Goal: Task Accomplishment & Management: Use online tool/utility

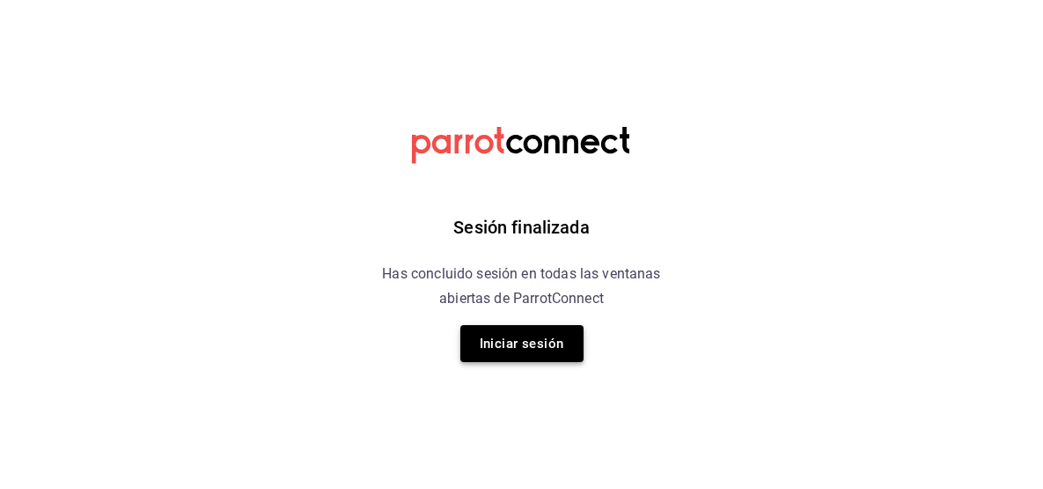
click at [534, 327] on button "Iniciar sesión" at bounding box center [522, 343] width 123 height 37
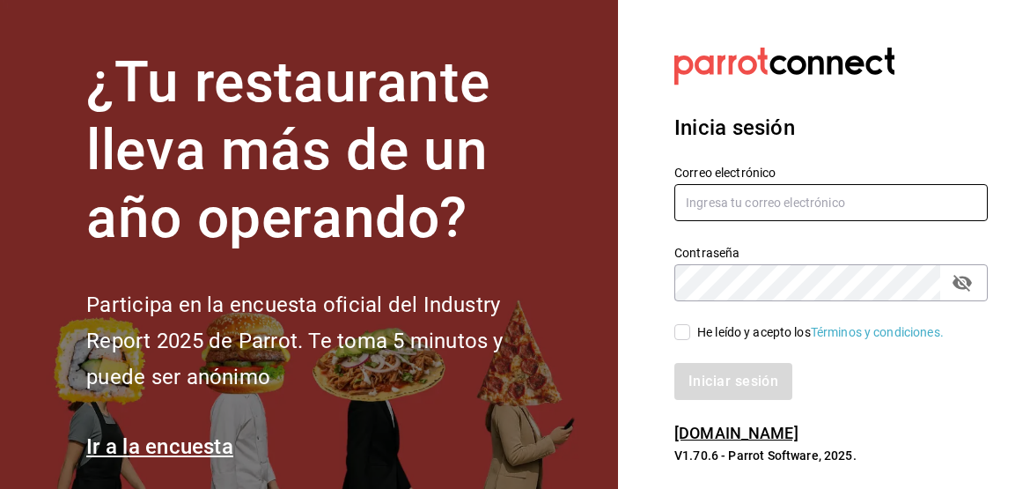
type input "[EMAIL_ADDRESS][DOMAIN_NAME]"
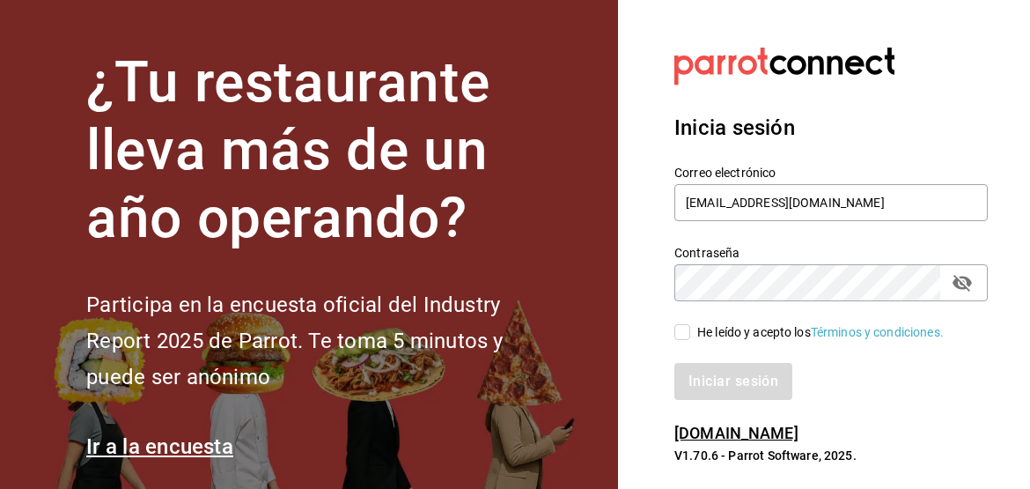
click at [697, 342] on div "Iniciar sesión" at bounding box center [820, 371] width 335 height 58
click at [682, 342] on div "Iniciar sesión" at bounding box center [820, 371] width 335 height 58
click at [680, 333] on input "He leído y acepto los Términos y condiciones." at bounding box center [682, 332] width 16 height 16
checkbox input "true"
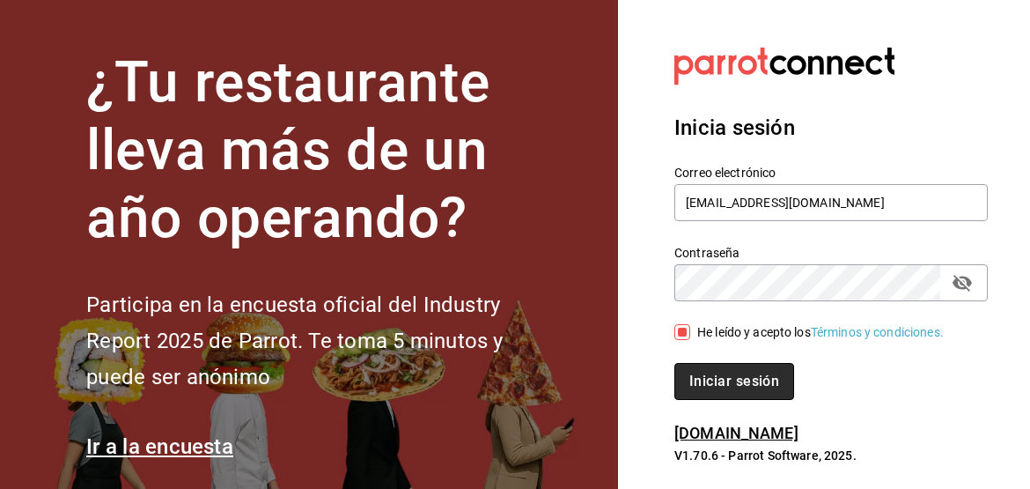
click at [719, 372] on button "Iniciar sesión" at bounding box center [734, 381] width 120 height 37
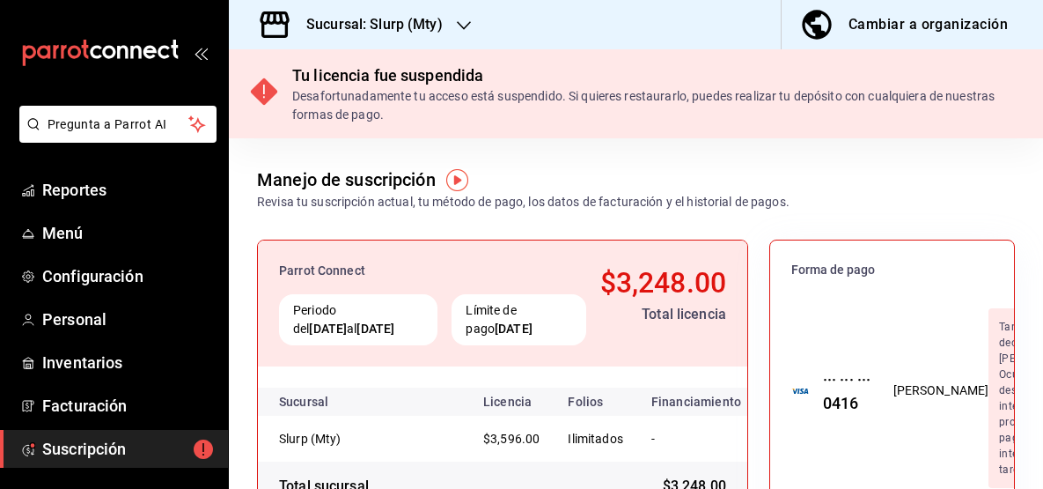
click at [348, 11] on div "Sucursal: Slurp (Mty)" at bounding box center [360, 24] width 235 height 49
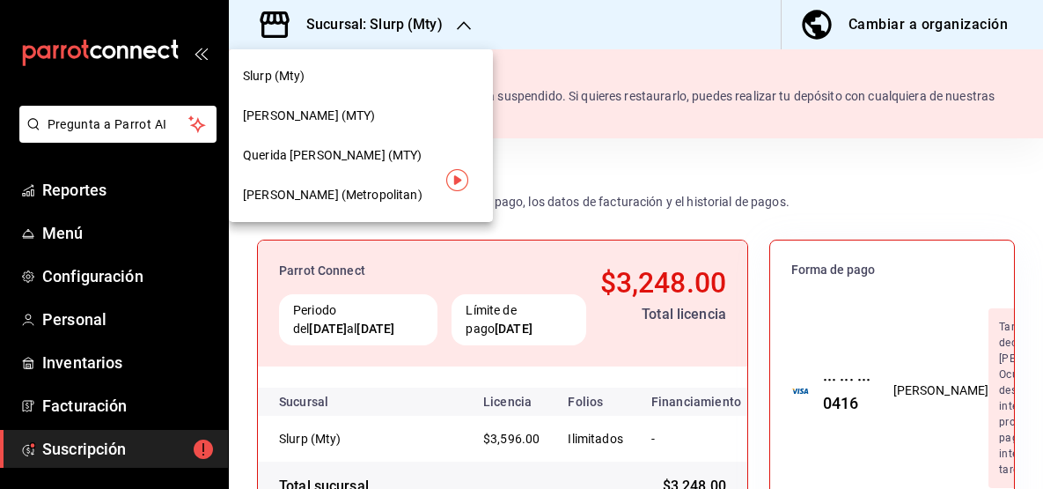
click at [352, 161] on span "Querida [PERSON_NAME] (MTY)" at bounding box center [333, 155] width 180 height 18
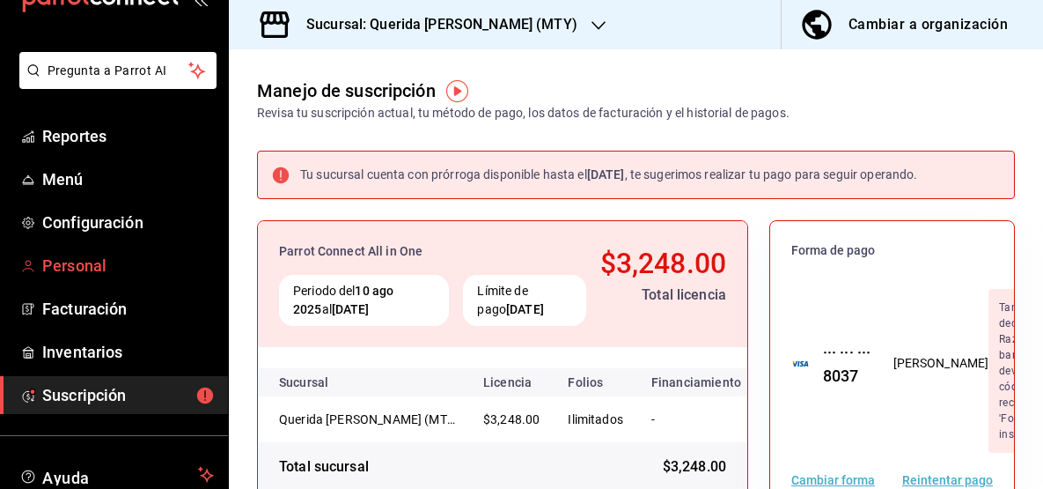
scroll to position [92, 0]
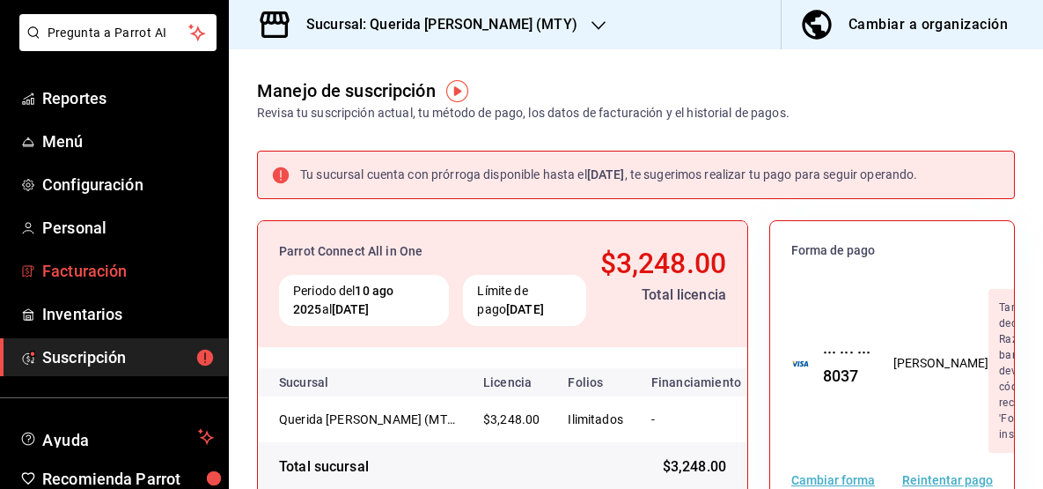
click at [91, 269] on span "Facturación" at bounding box center [128, 271] width 172 height 24
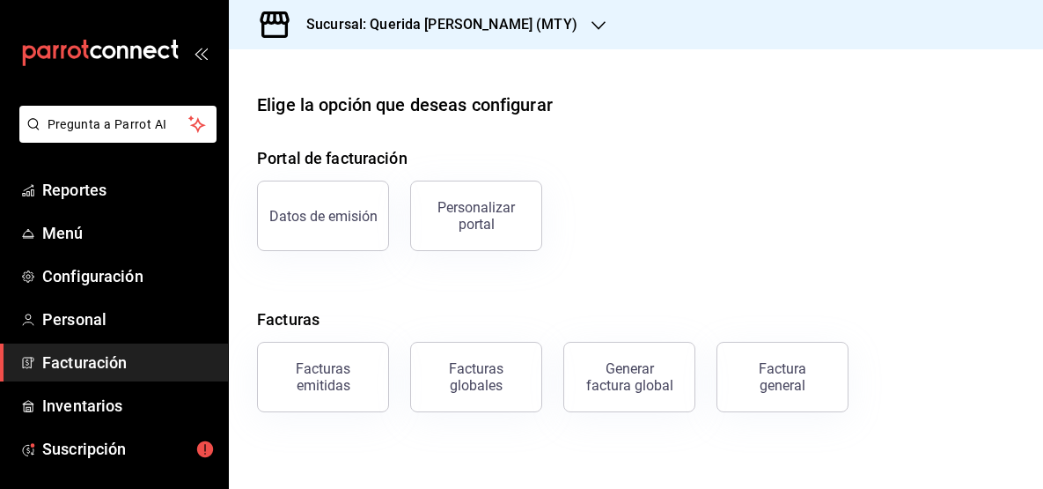
drag, startPoint x: 322, startPoint y: 377, endPoint x: 765, endPoint y: 287, distance: 451.9
click at [752, 261] on div "Portal de facturación Datos de emisión Personalizar portal Facturas Facturas em…" at bounding box center [636, 279] width 758 height 266
click at [794, 365] on div "Factura general" at bounding box center [783, 376] width 88 height 33
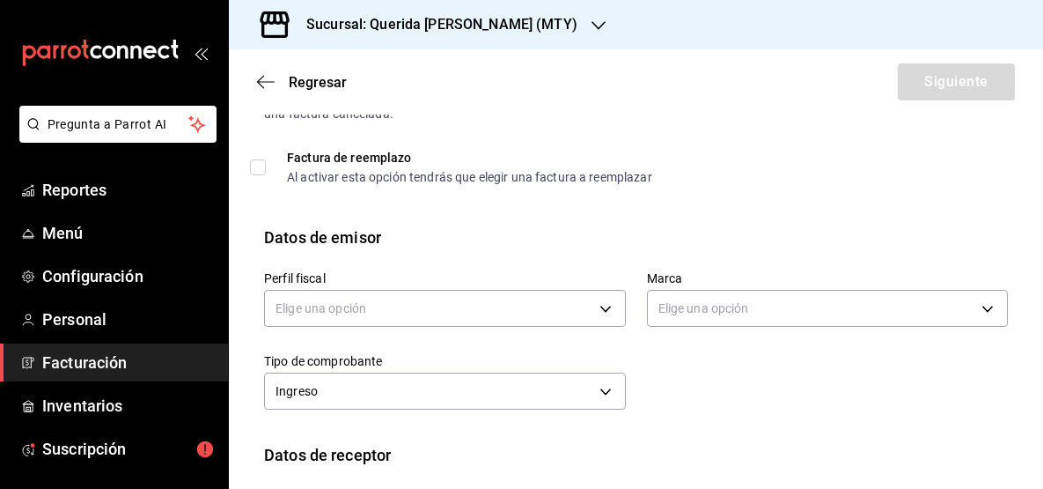
scroll to position [113, 0]
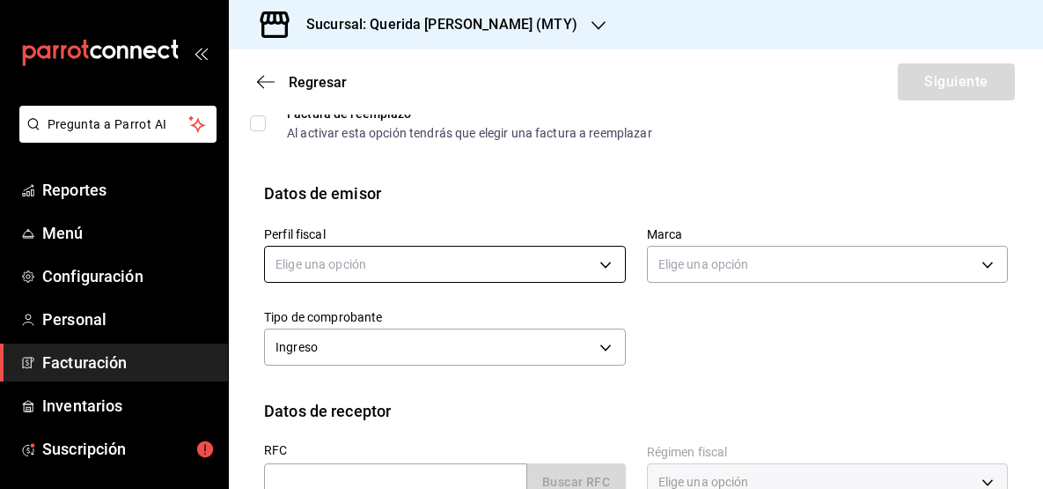
click at [597, 264] on body "Pregunta a Parrot AI Reportes Menú Configuración Personal Facturación Inventari…" at bounding box center [521, 244] width 1043 height 489
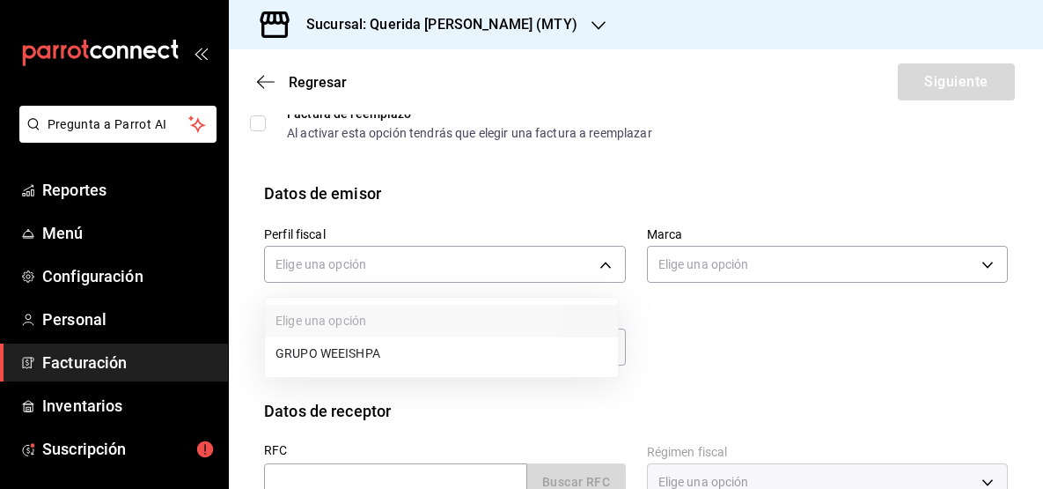
click at [544, 351] on li "GRUPO WEEISHPA" at bounding box center [441, 353] width 353 height 33
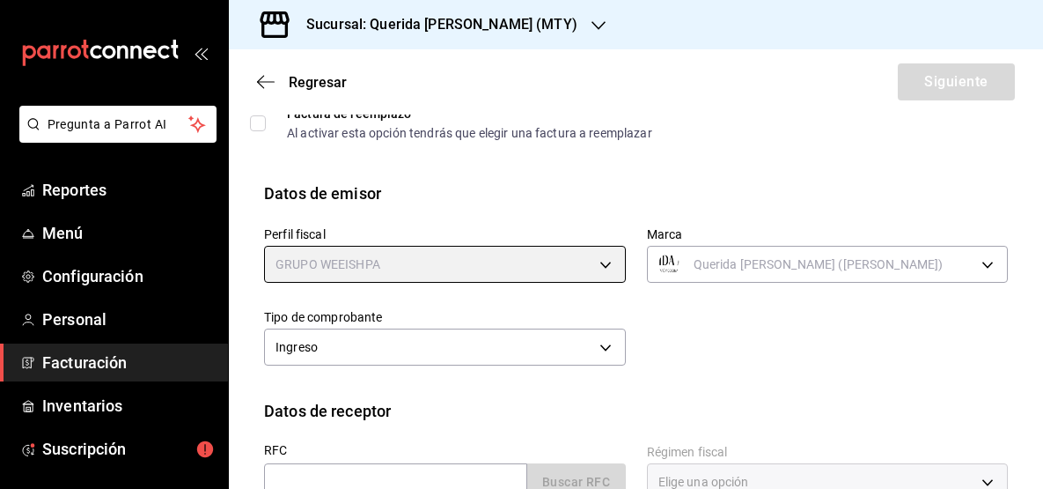
type input "91849720-56e9-4728-ba4b-473b7fd2c158"
type input "c86918b1-ef05-4987-b05d-2b9394d4c970"
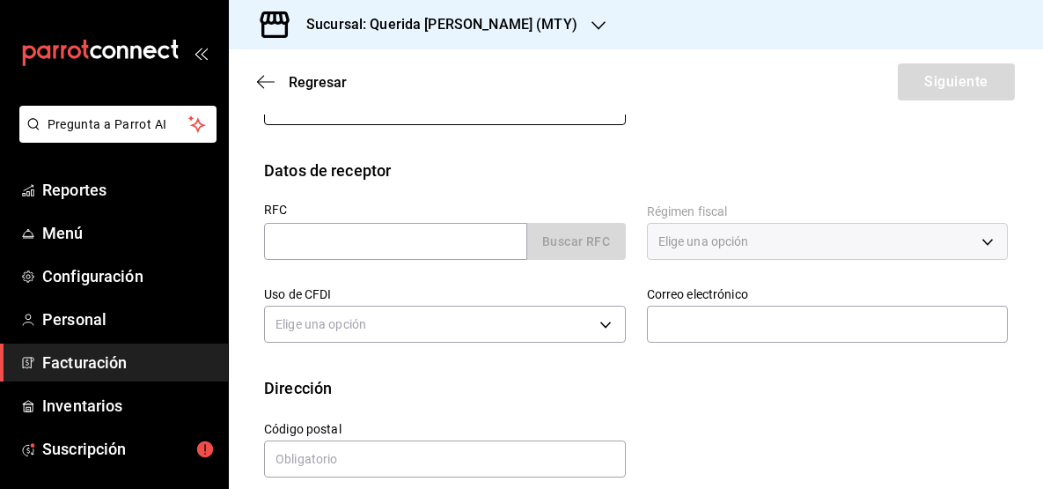
scroll to position [358, 0]
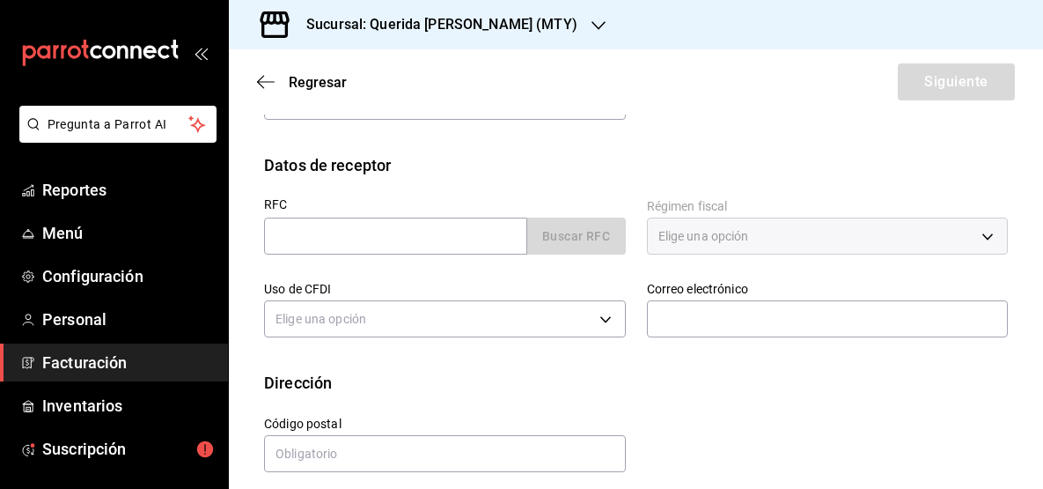
click at [468, 211] on div "RFC Buscar RFC" at bounding box center [445, 226] width 362 height 56
click at [443, 247] on input "text" at bounding box center [395, 235] width 263 height 37
paste input "DTE111213HD6"
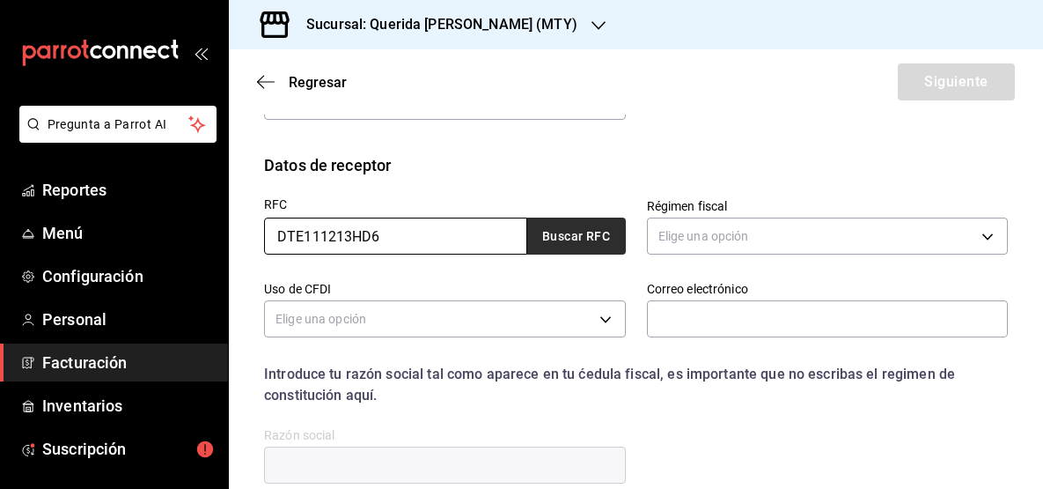
type input "DTE111213HD6"
click at [540, 233] on button "Buscar RFC" at bounding box center [576, 235] width 99 height 37
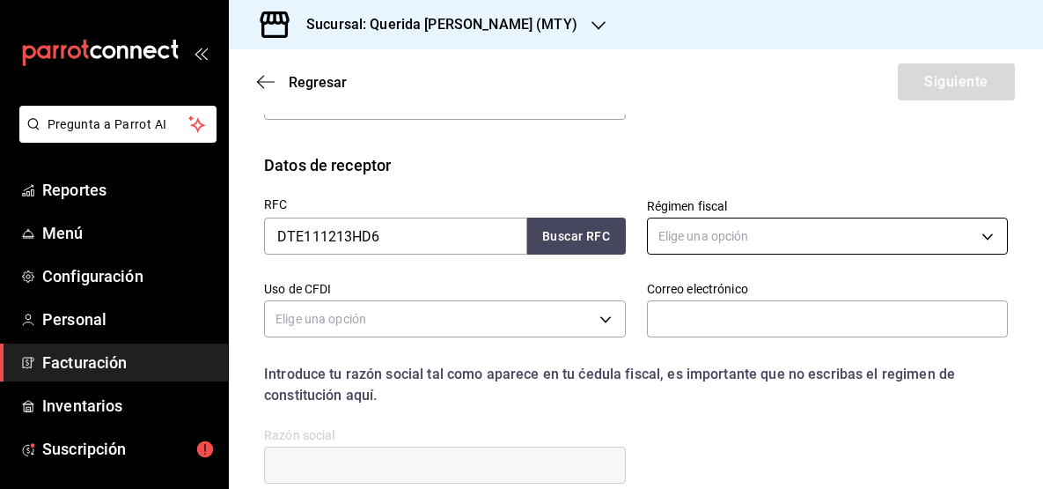
click at [701, 239] on body "Pregunta a Parrot AI Reportes Menú Configuración Personal Facturación Inventari…" at bounding box center [521, 244] width 1043 height 489
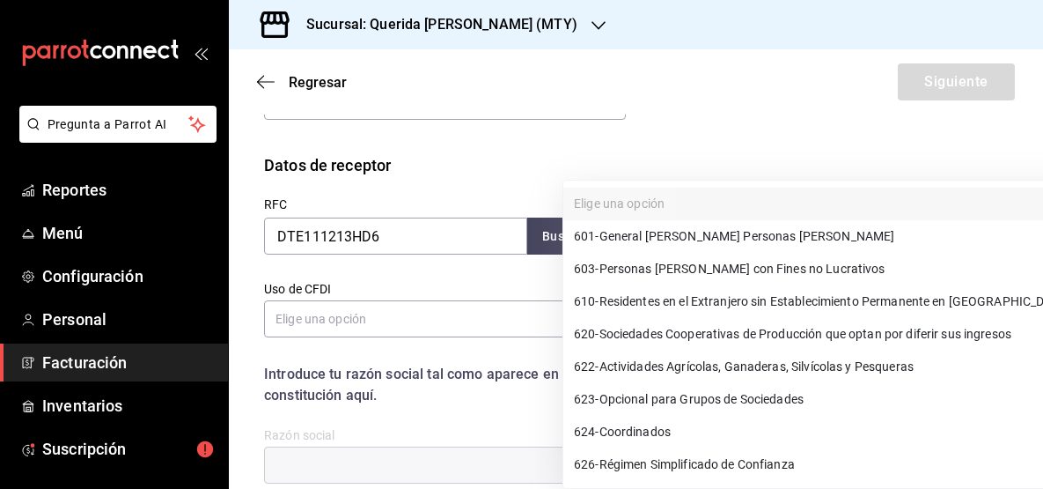
click at [746, 242] on span "601 - General de Ley Personas Morales" at bounding box center [734, 236] width 321 height 18
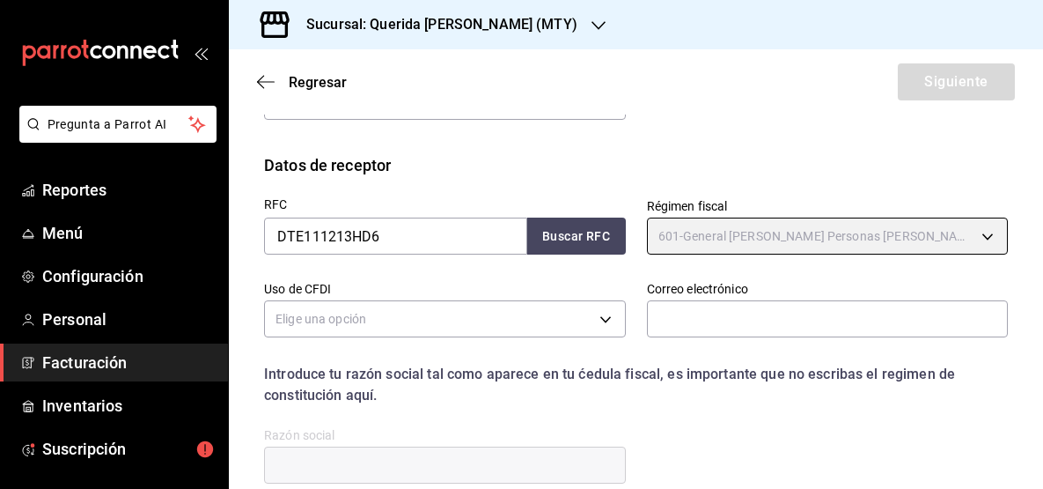
type input "601"
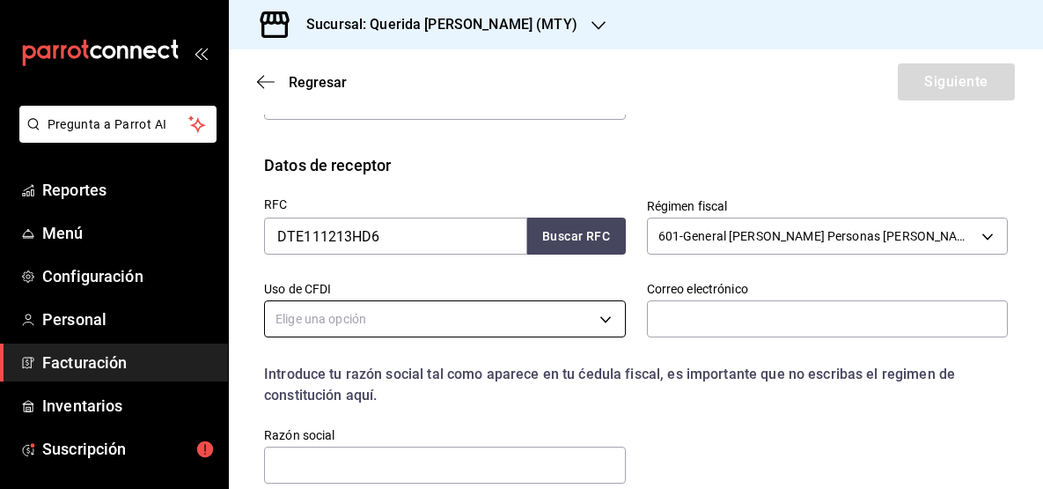
click at [528, 313] on body "Pregunta a Parrot AI Reportes Menú Configuración Personal Facturación Inventari…" at bounding box center [521, 244] width 1043 height 489
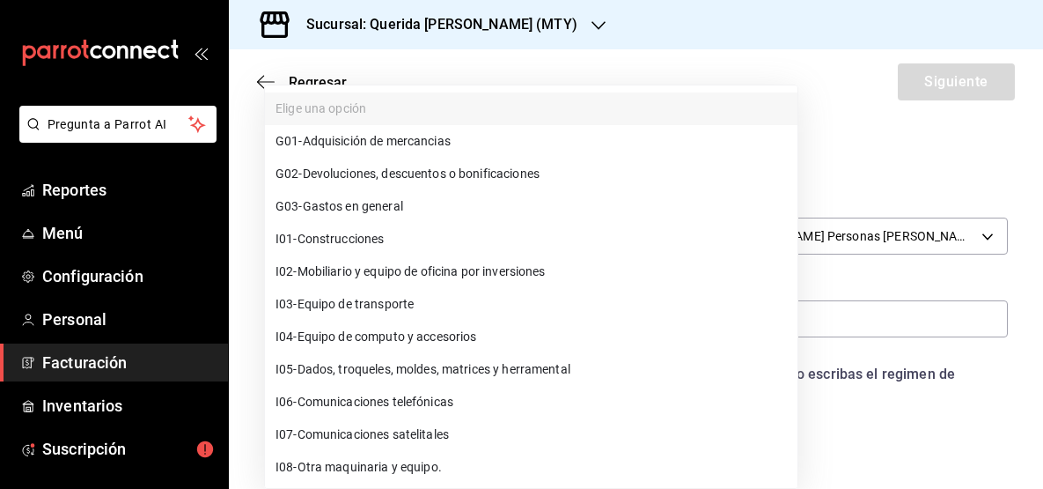
click at [540, 199] on li "G03 - Gastos en general" at bounding box center [531, 206] width 533 height 33
type input "G03"
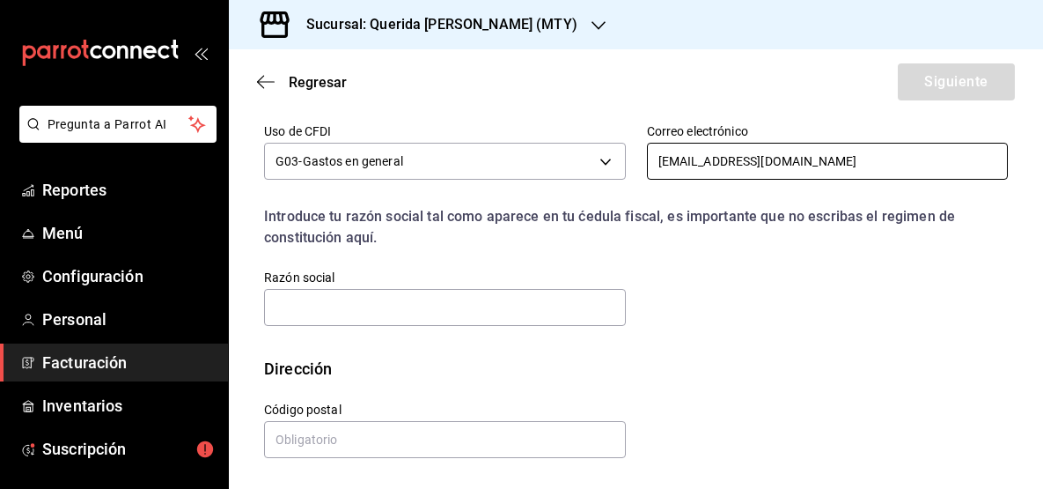
scroll to position [516, 0]
type input "admin@foodinmotion.mx"
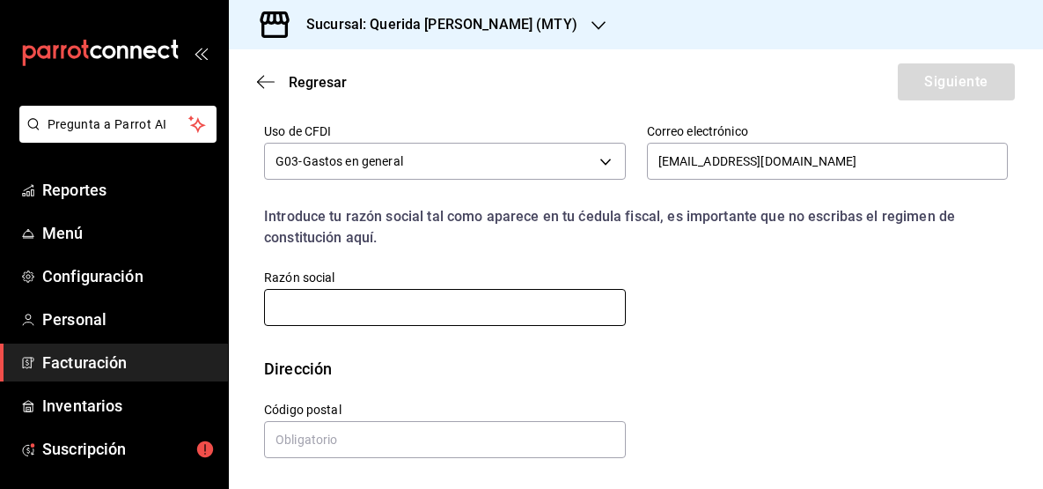
paste input "PROXIMO NATAL"
type input "PROXIMO NATAL"
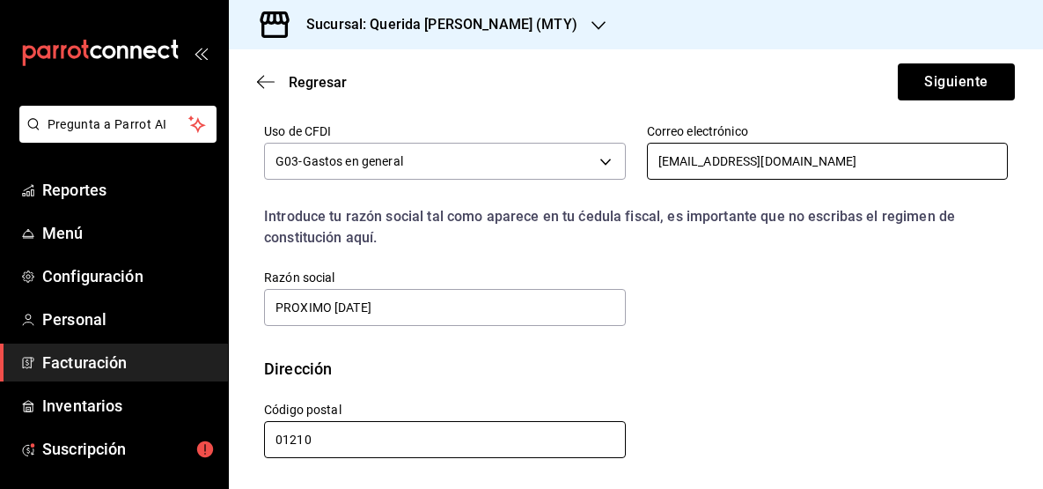
scroll to position [0, 0]
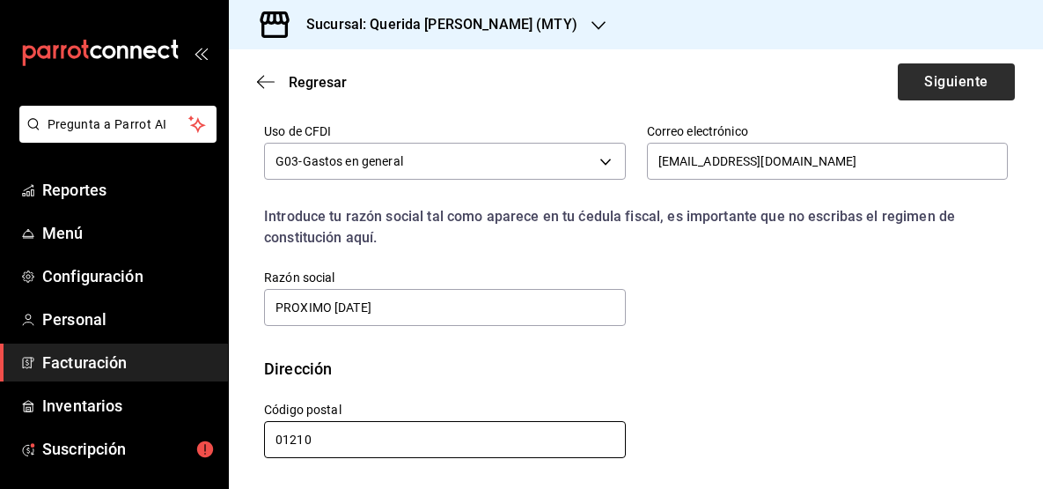
type input "01210"
click at [958, 84] on button "Siguiente" at bounding box center [956, 81] width 117 height 37
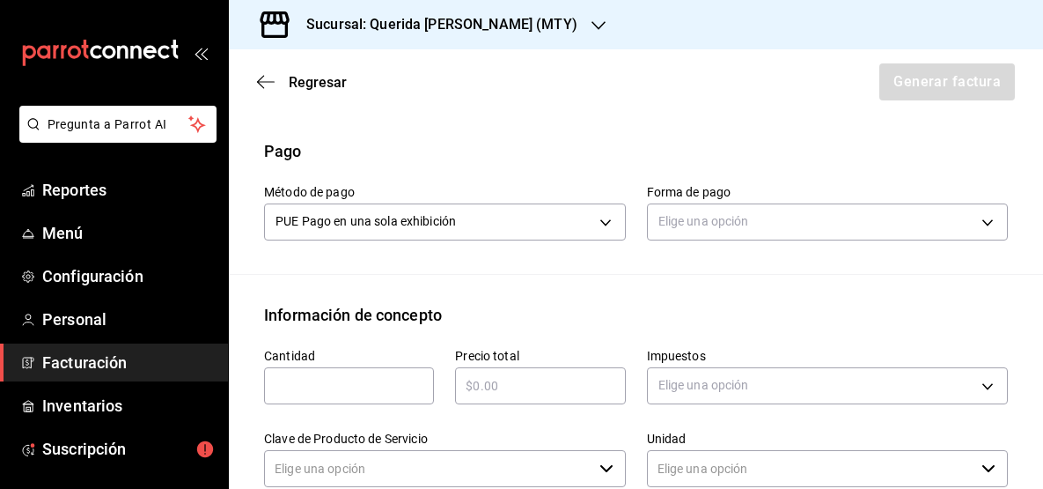
type input "90101500 - Establecimientos para comer y beber"
type input "E48 - Unidad de Servicio"
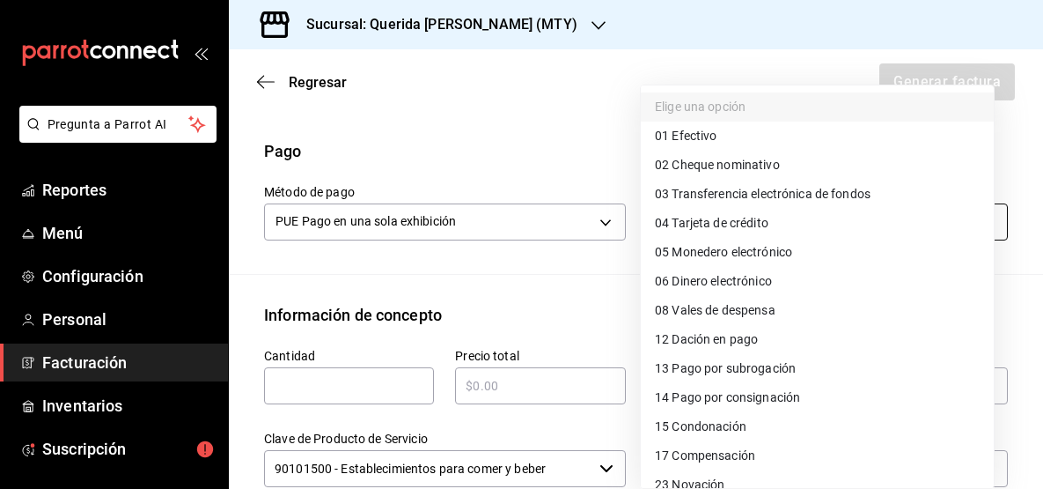
click at [741, 222] on body "Pregunta a Parrot AI Reportes Menú Configuración Personal Facturación Inventari…" at bounding box center [521, 244] width 1043 height 489
click at [483, 134] on div at bounding box center [521, 244] width 1043 height 489
click at [664, 221] on body "Pregunta a Parrot AI Reportes Menú Configuración Personal Facturación Inventari…" at bounding box center [521, 244] width 1043 height 489
click at [792, 219] on li "04 Tarjeta de crédito" at bounding box center [817, 223] width 353 height 29
type input "04"
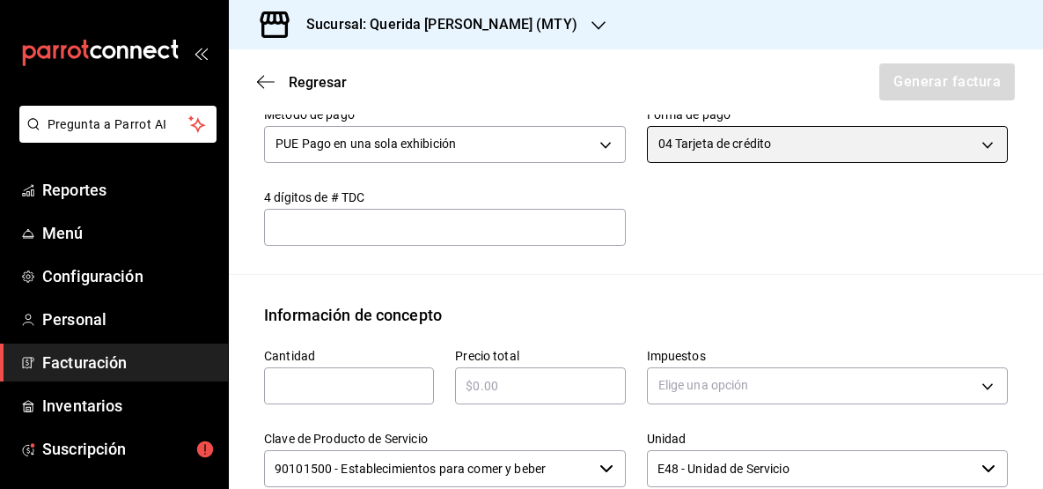
scroll to position [734, 0]
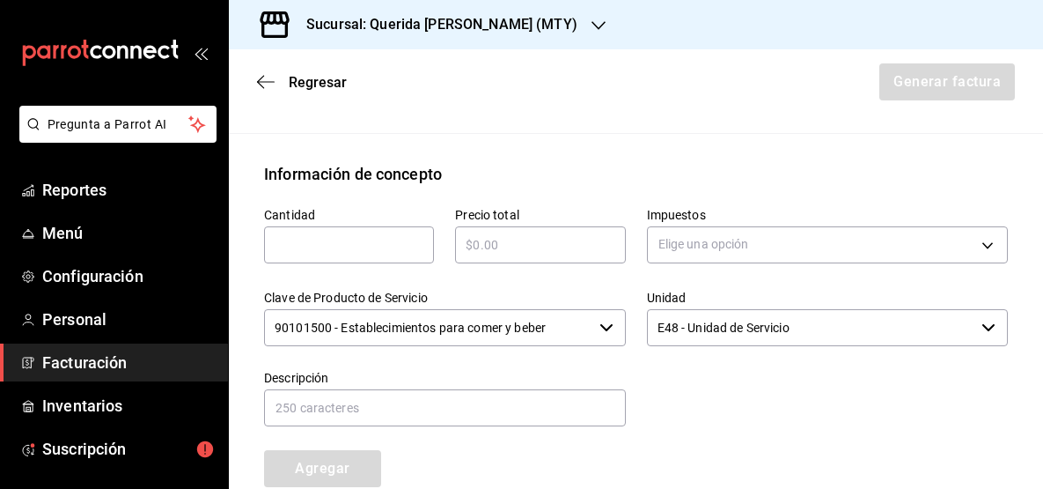
click at [408, 260] on div "​" at bounding box center [349, 244] width 170 height 37
type input "1"
click at [556, 248] on input "text" at bounding box center [540, 244] width 170 height 21
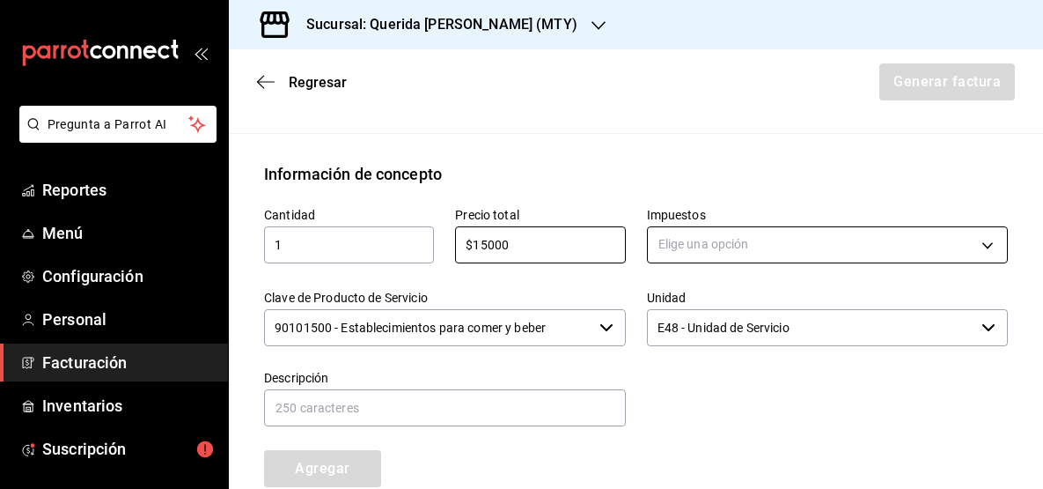
type input "$15000"
click at [700, 234] on body "Pregunta a Parrot AI Reportes Menú Configuración Personal Facturación Inventari…" at bounding box center [521, 244] width 1043 height 489
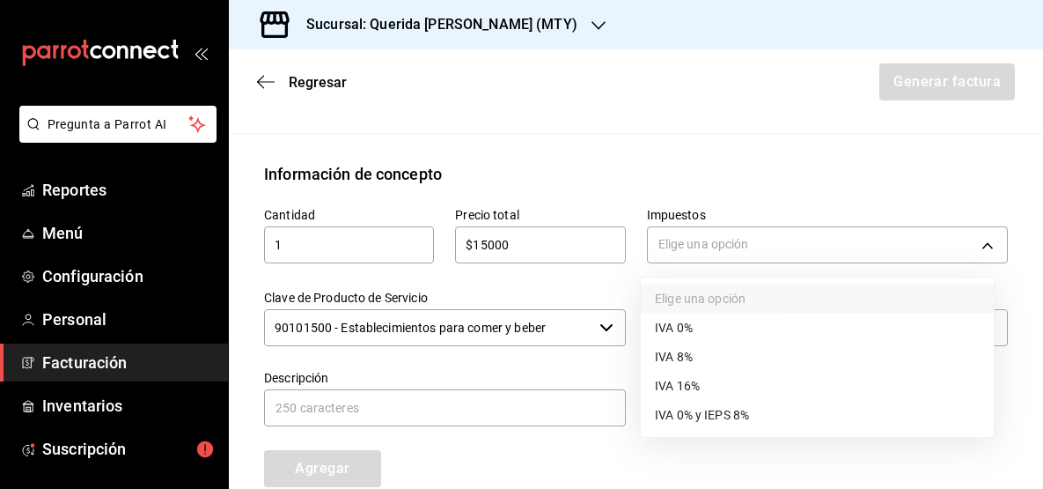
click at [700, 380] on span "IVA 16%" at bounding box center [677, 386] width 45 height 18
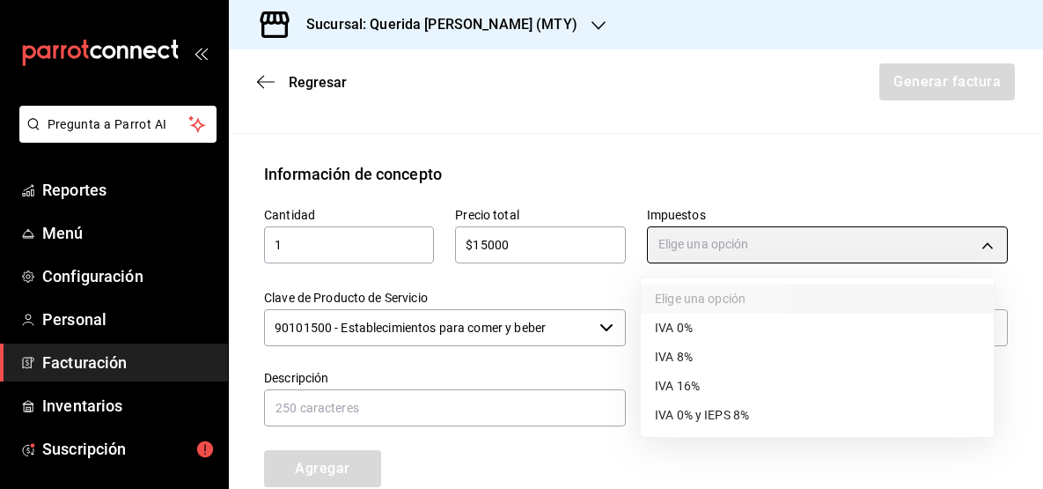
type input "IVA_16"
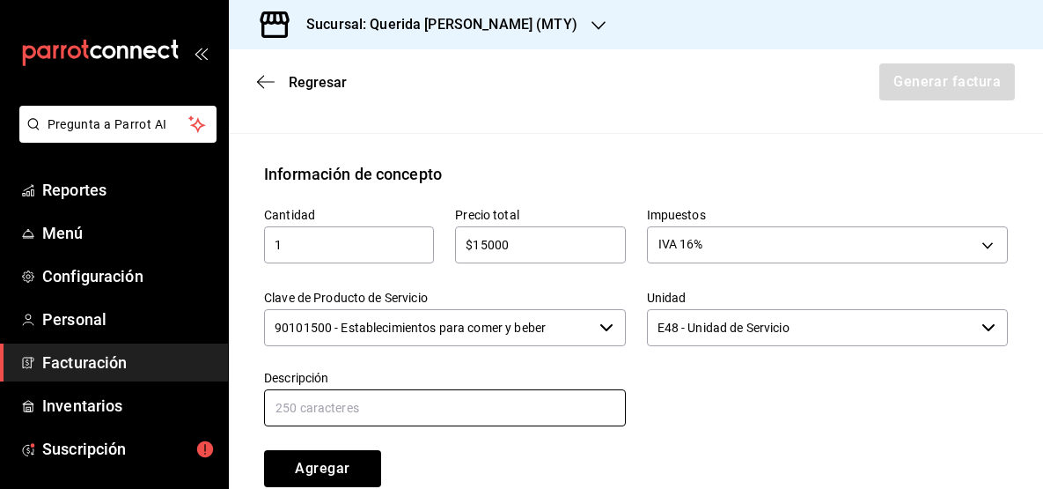
click at [505, 413] on input "text" at bounding box center [445, 407] width 362 height 37
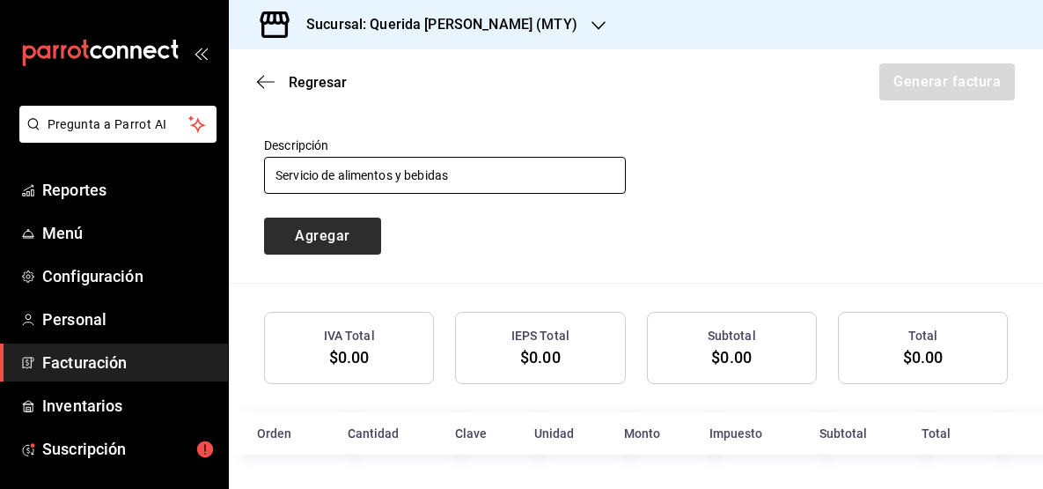
type input "Servicio de alimentos y bebidas"
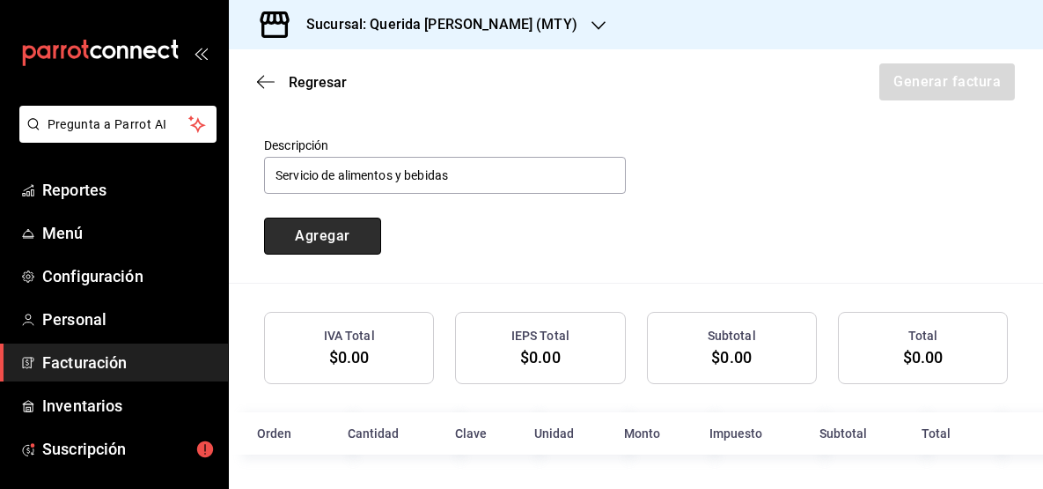
click at [361, 244] on button "Agregar" at bounding box center [322, 235] width 117 height 37
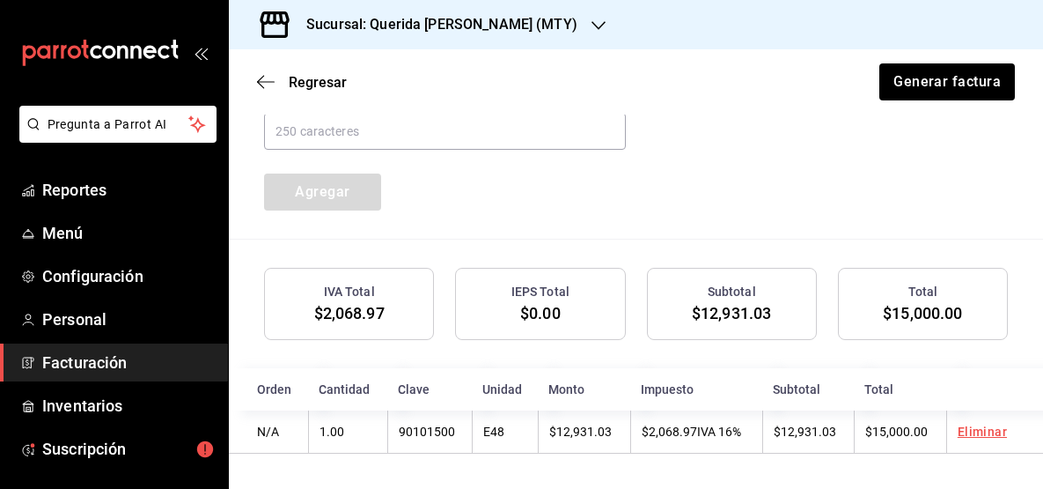
scroll to position [1010, 0]
click at [980, 84] on button "Generar factura" at bounding box center [946, 81] width 137 height 37
